Goal: Ask a question

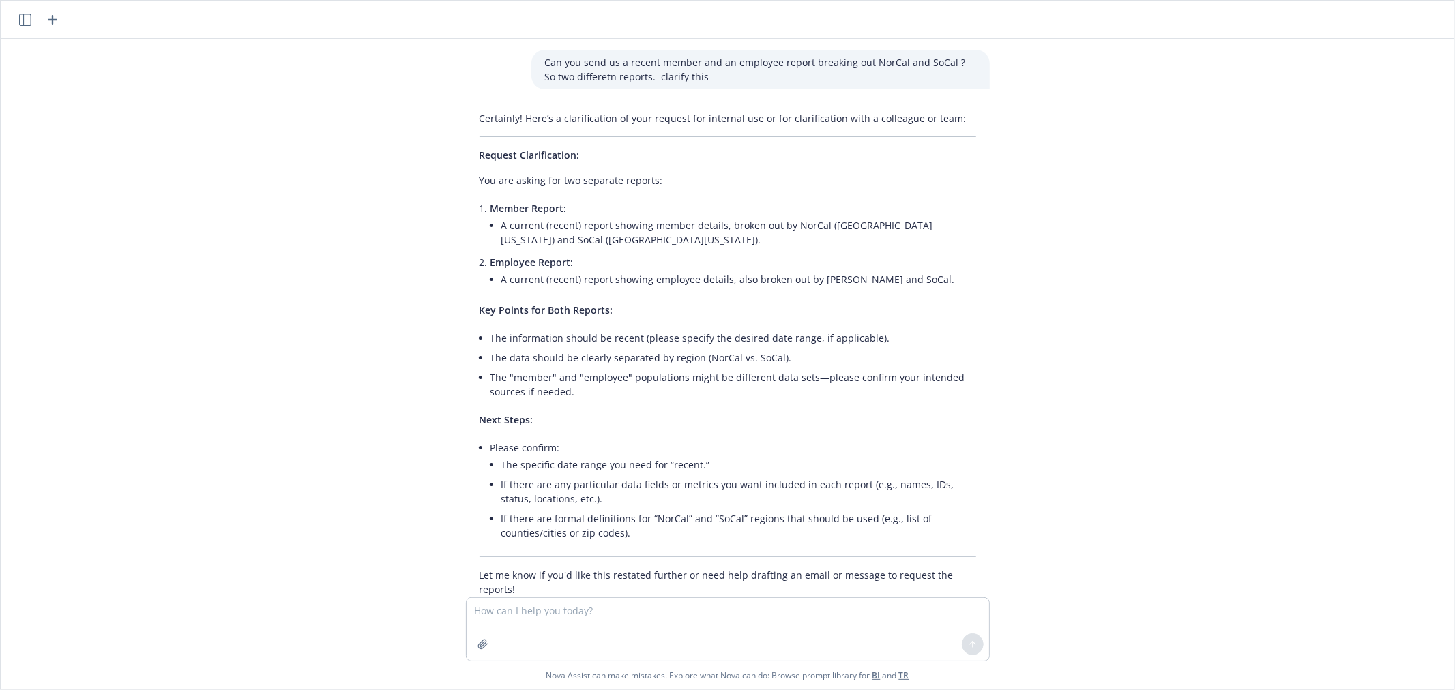
scroll to position [255, 0]
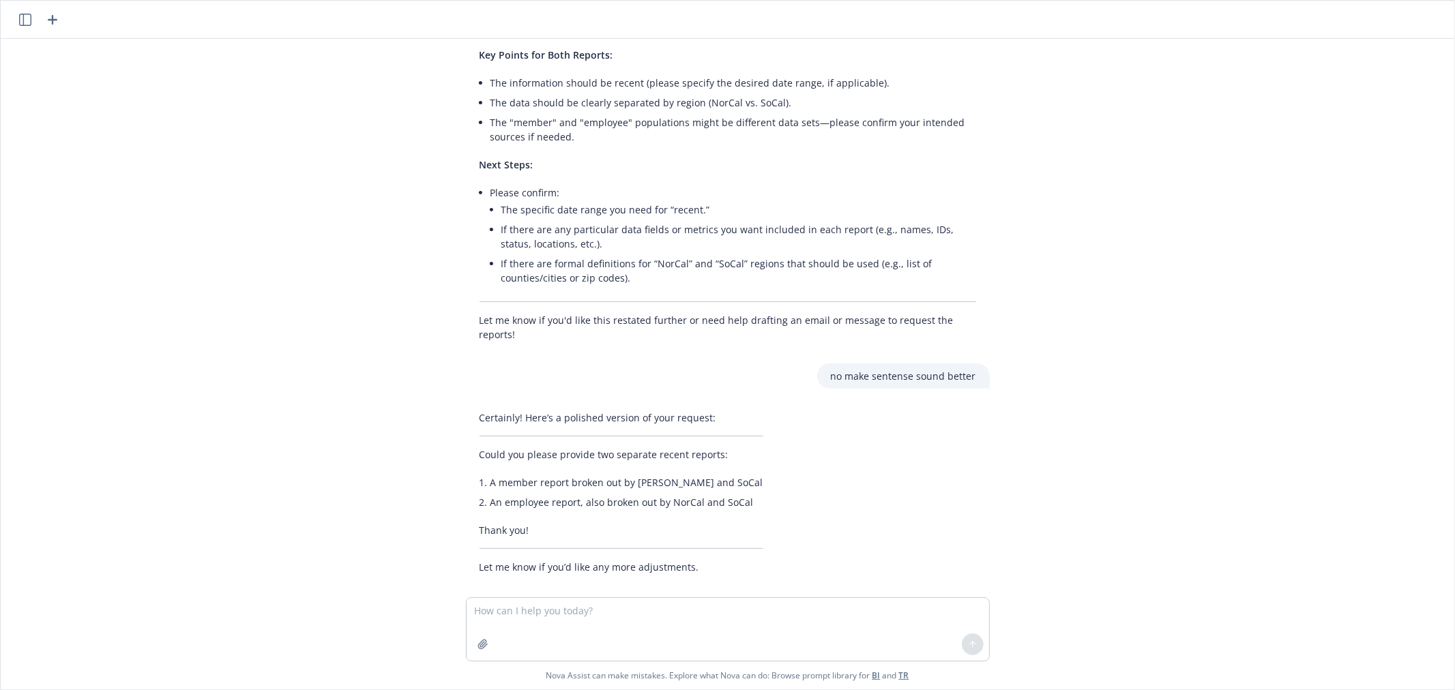
click at [1285, 413] on div "Can you send us a recent member and an employee report breaking out NorCal and …" at bounding box center [727, 318] width 1453 height 559
